Goal: Task Accomplishment & Management: Manage account settings

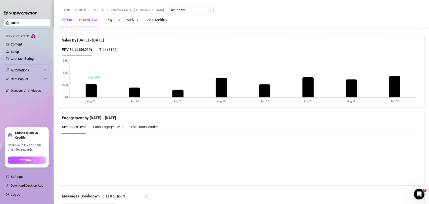
scroll to position [220, 0]
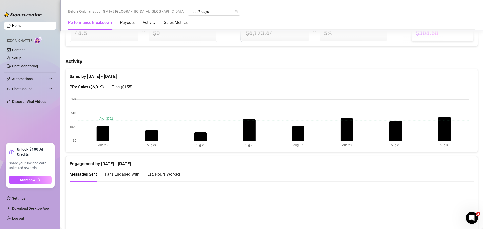
click at [427, 159] on div "Engagement by [DATE] - [DATE]" at bounding box center [272, 162] width 404 height 11
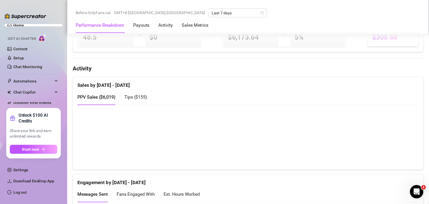
scroll to position [220, 0]
click at [301, 73] on div "Sales by [DATE] - [DATE]" at bounding box center [223, 74] width 307 height 11
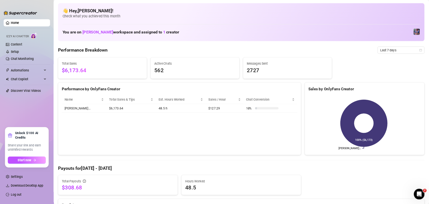
scroll to position [189, 0]
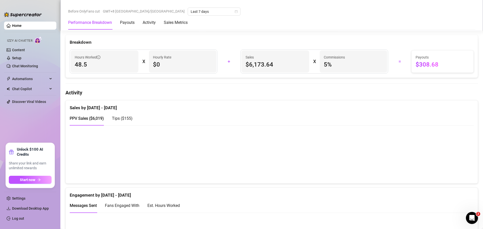
click at [201, 169] on canvas at bounding box center [269, 154] width 399 height 50
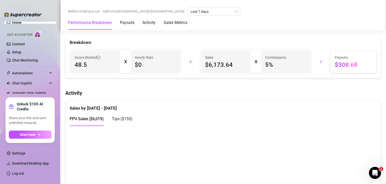
scroll to position [264, 0]
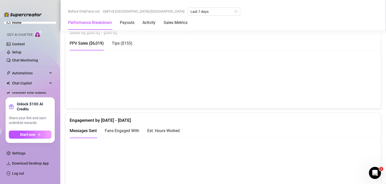
click at [128, 42] on span "Tips ( $155 )" at bounding box center [122, 43] width 21 height 5
click at [24, 172] on link "Log out" at bounding box center [18, 173] width 12 height 4
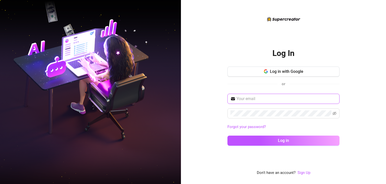
click at [280, 96] on input "text" at bounding box center [287, 99] width 100 height 6
type input "[EMAIL_ADDRESS][DOMAIN_NAME]"
click at [228, 135] on button "Log in" at bounding box center [284, 140] width 112 height 10
